Goal: Information Seeking & Learning: Stay updated

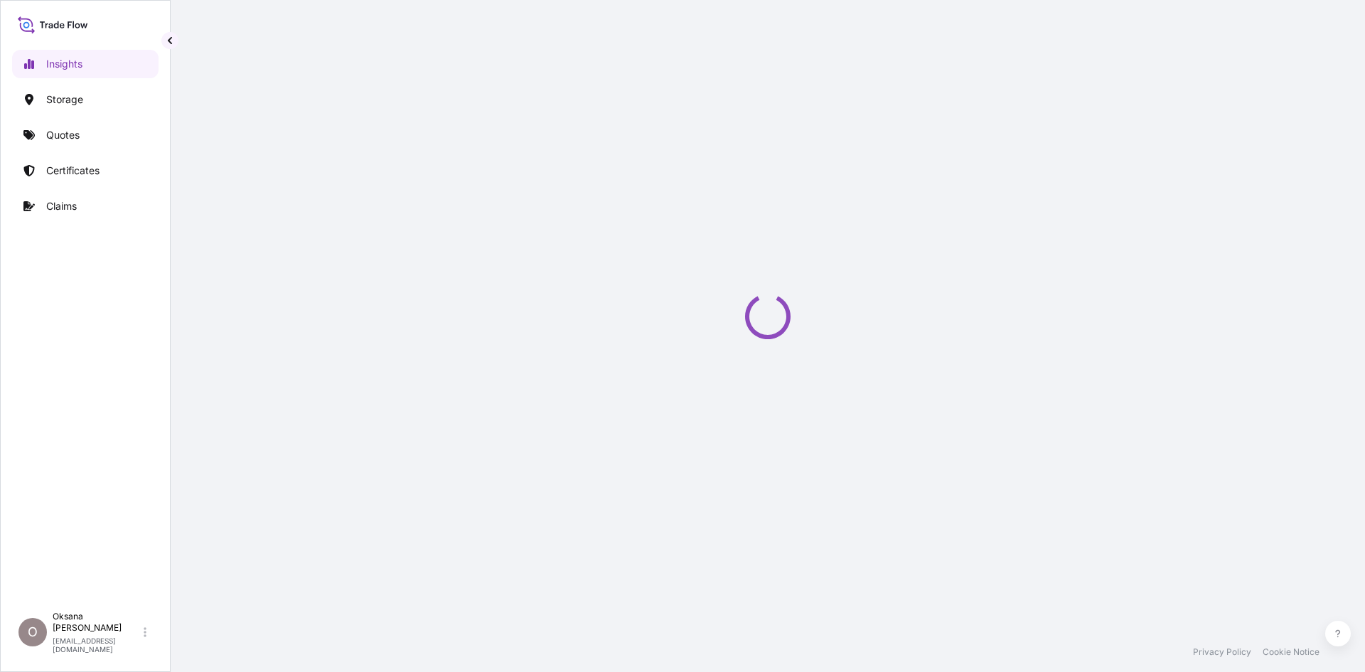
select select "2025"
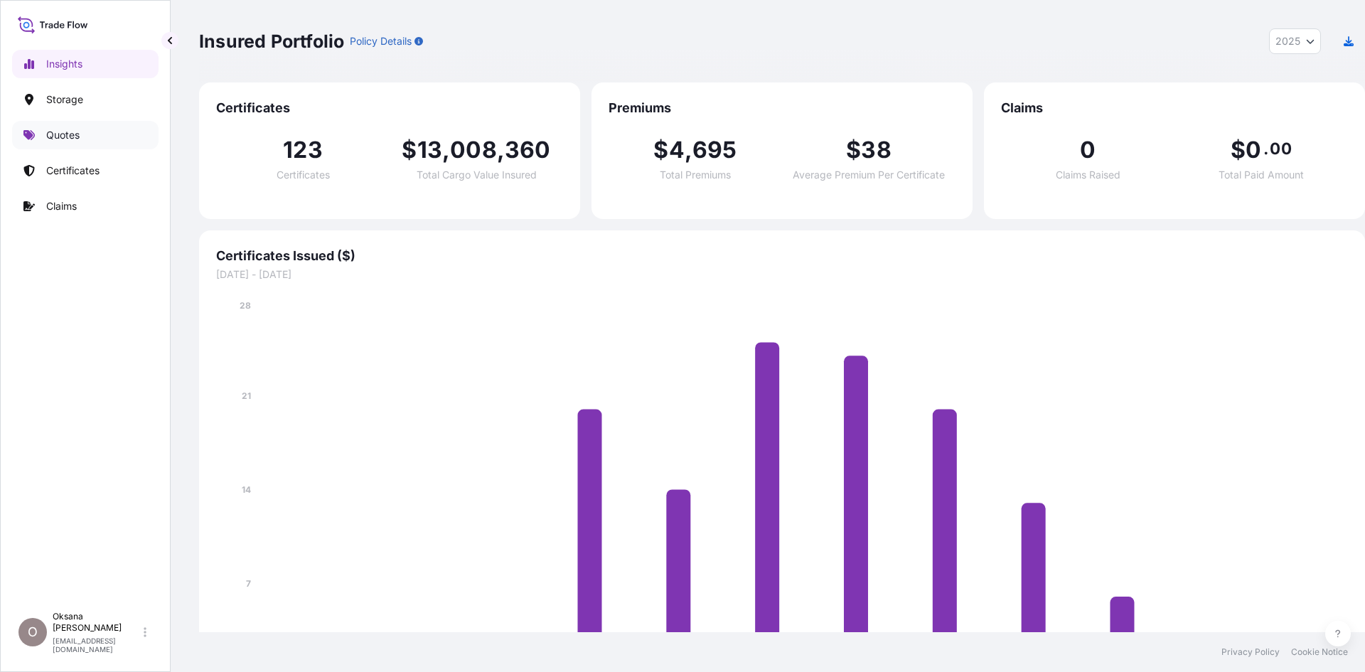
click at [51, 128] on p "Quotes" at bounding box center [62, 135] width 33 height 14
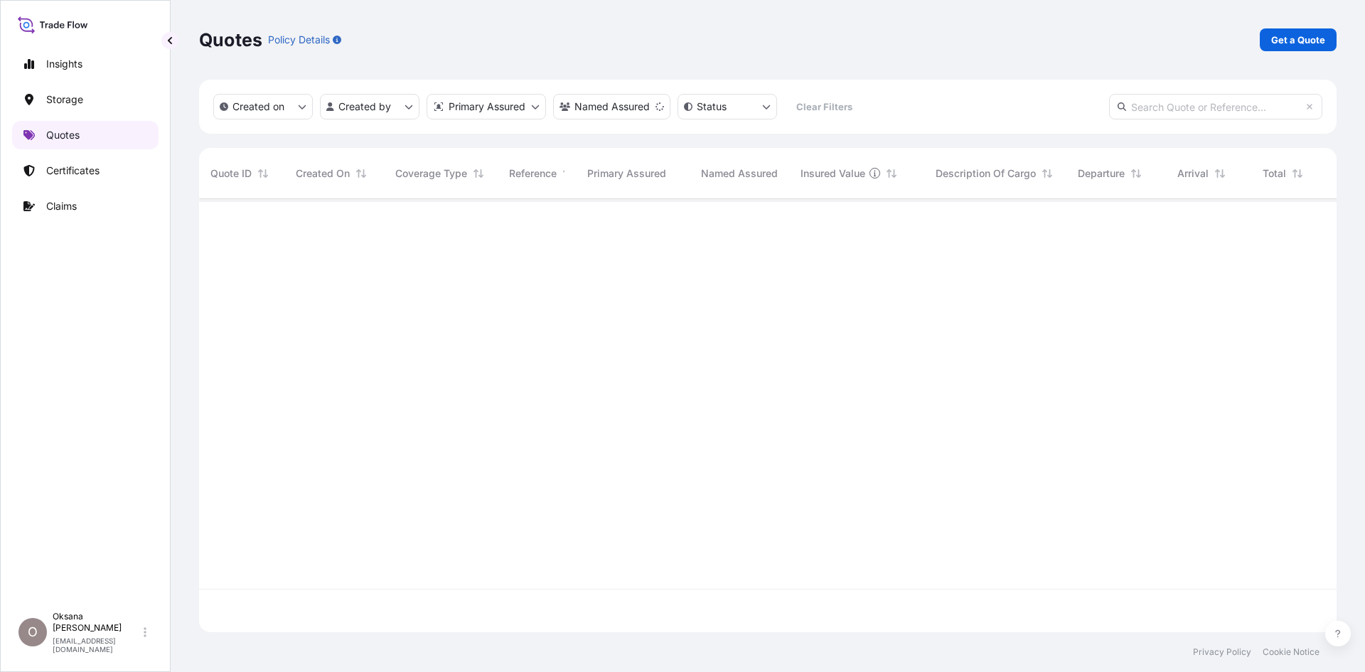
scroll to position [510, 1145]
